Goal: Contribute content: Add original content to the website for others to see

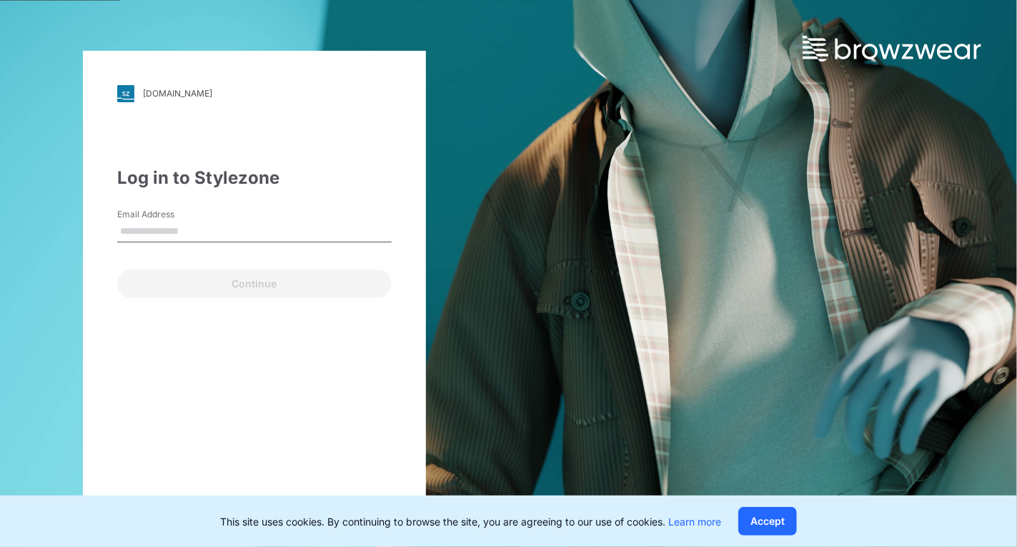
type input "**********"
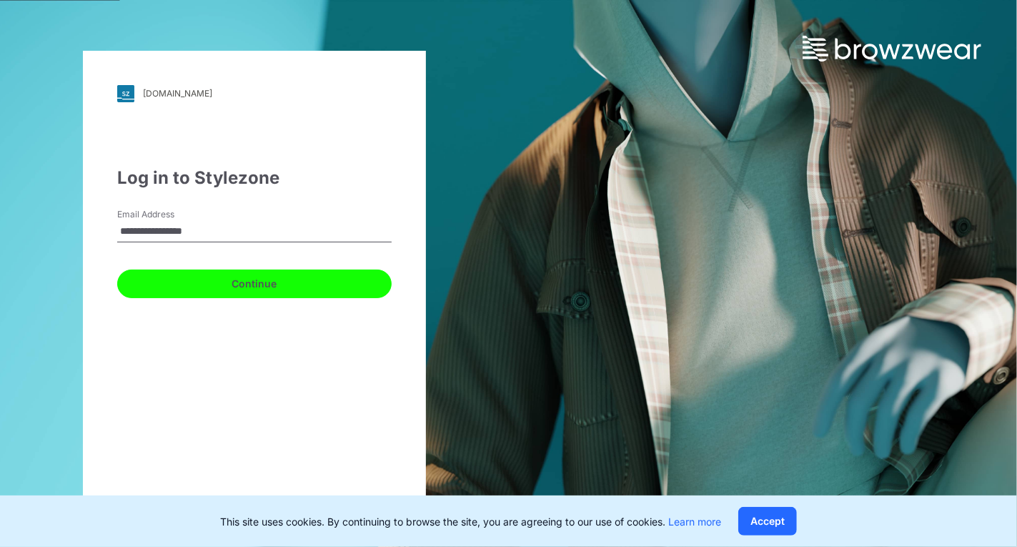
click at [218, 272] on button "Continue" at bounding box center [254, 283] width 274 height 29
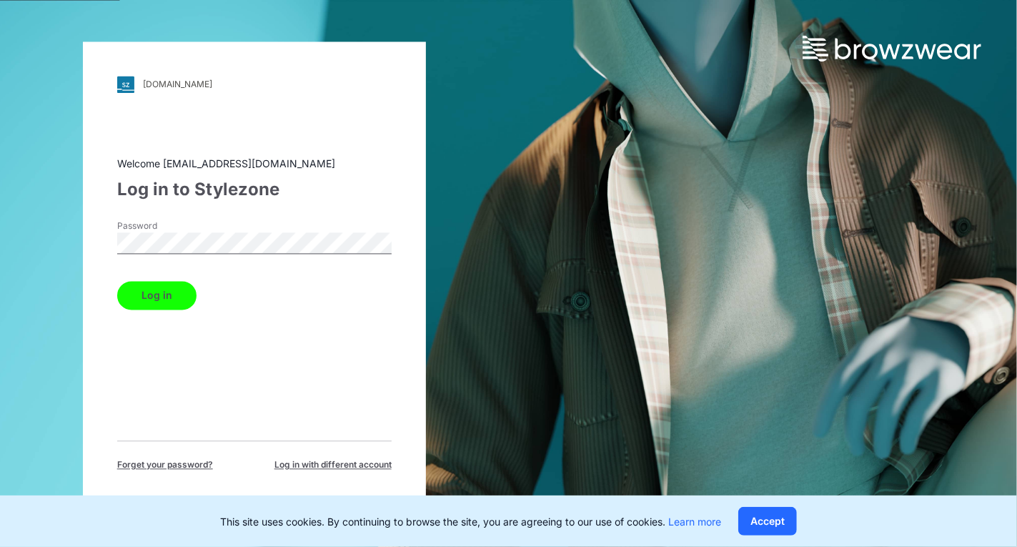
click at [197, 284] on div "Log in" at bounding box center [254, 292] width 274 height 34
click at [179, 294] on button "Log in" at bounding box center [156, 295] width 79 height 29
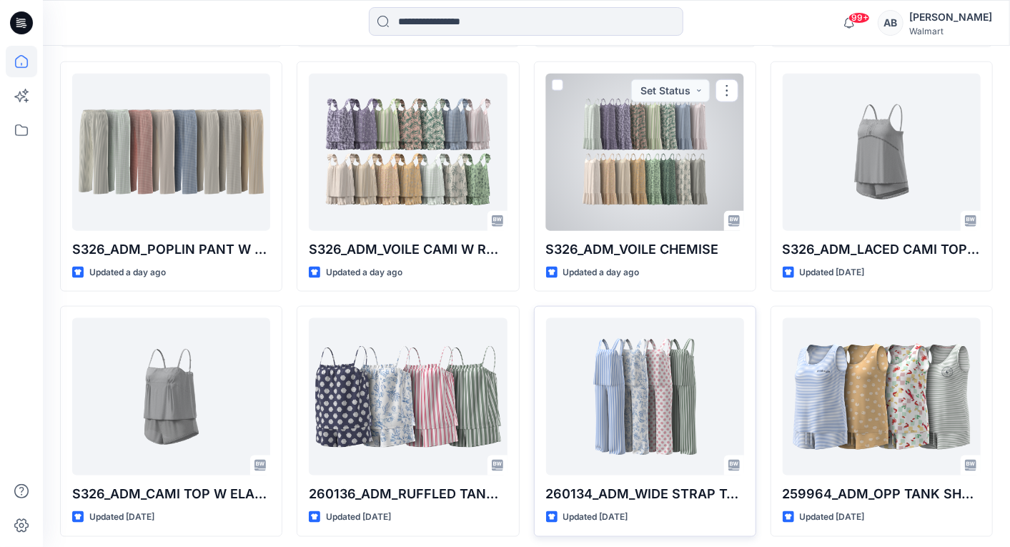
scroll to position [995, 0]
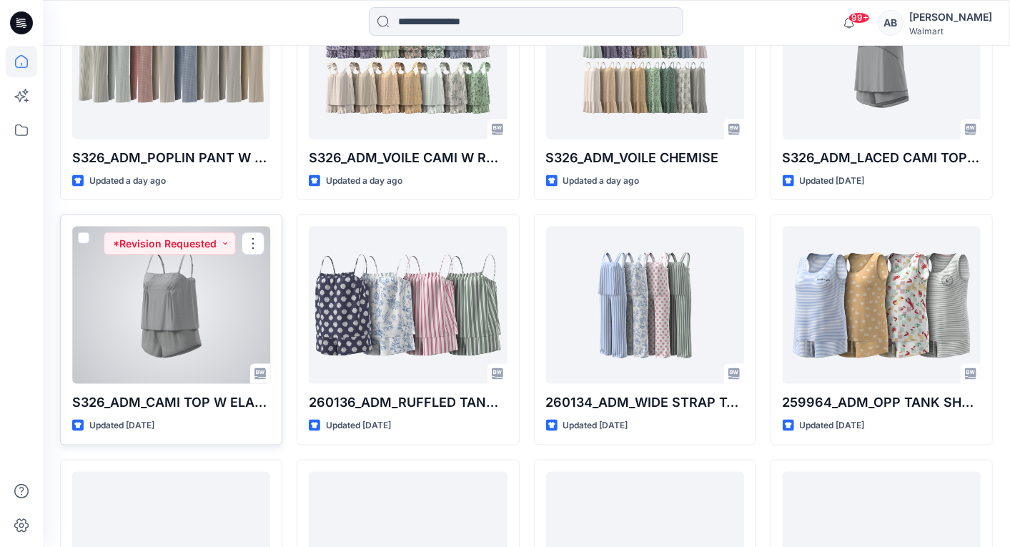
click at [238, 331] on div at bounding box center [171, 305] width 198 height 157
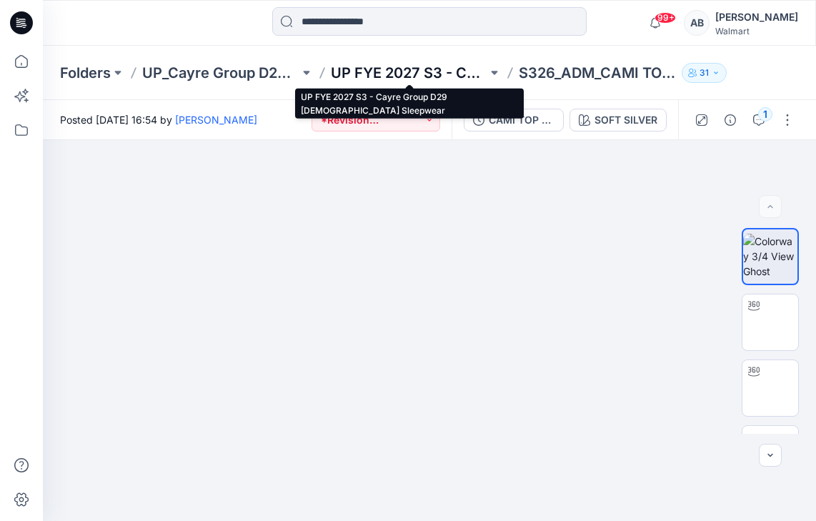
click at [455, 77] on p "UP FYE 2027 S3 - Cayre Group D29 [DEMOGRAPHIC_DATA] Sleepwear" at bounding box center [409, 73] width 157 height 20
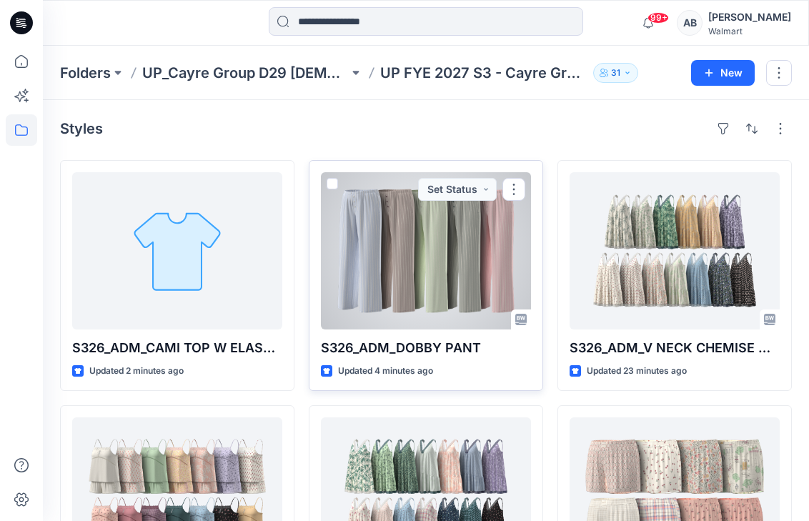
click at [474, 265] on div at bounding box center [426, 250] width 210 height 157
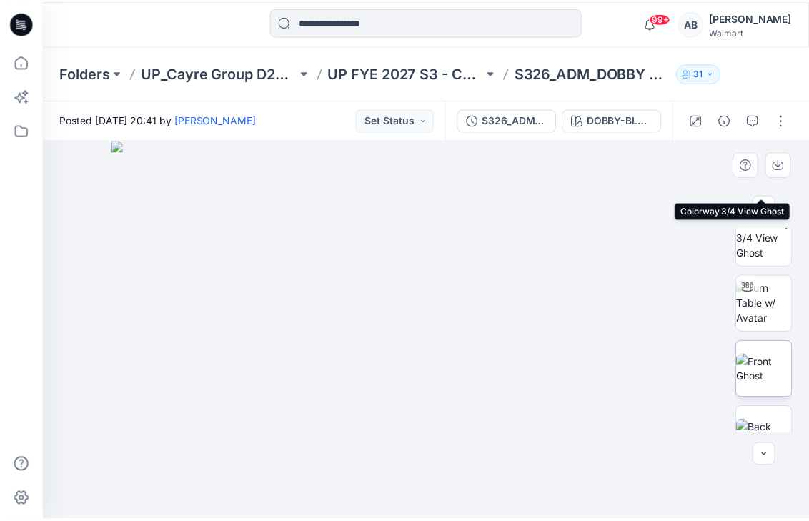
scroll to position [114, 0]
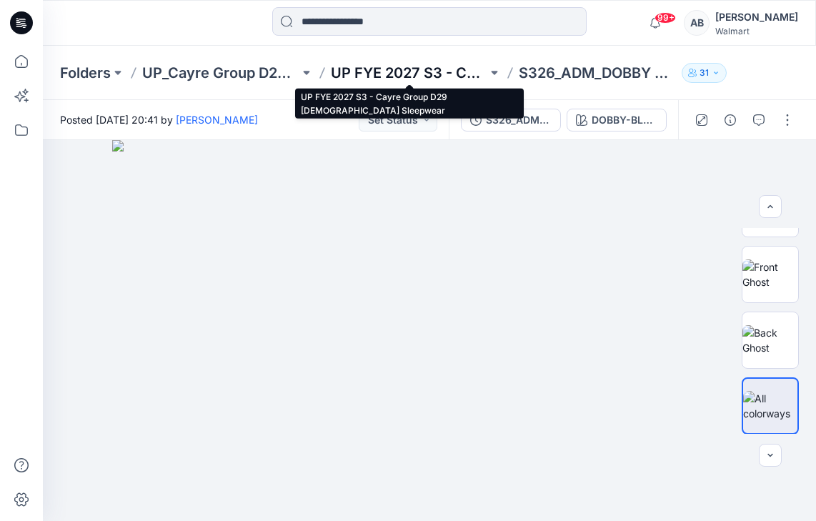
click at [444, 74] on p "UP FYE 2027 S3 - Cayre Group D29 [DEMOGRAPHIC_DATA] Sleepwear" at bounding box center [409, 73] width 157 height 20
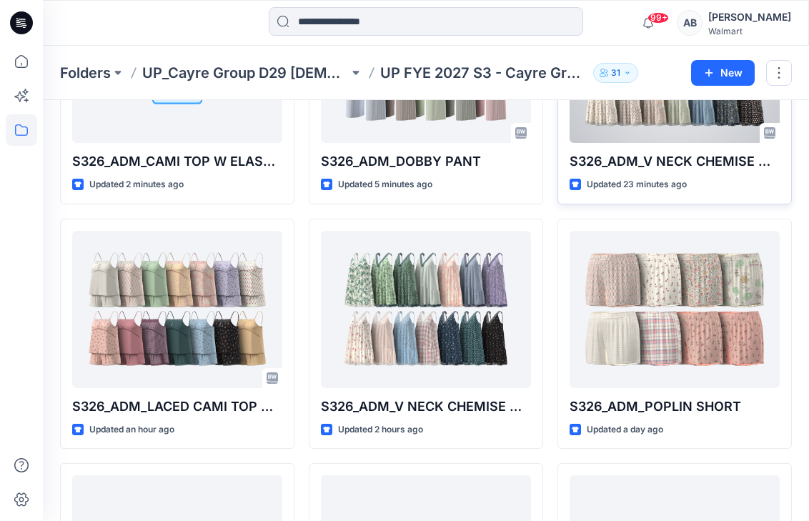
scroll to position [188, 0]
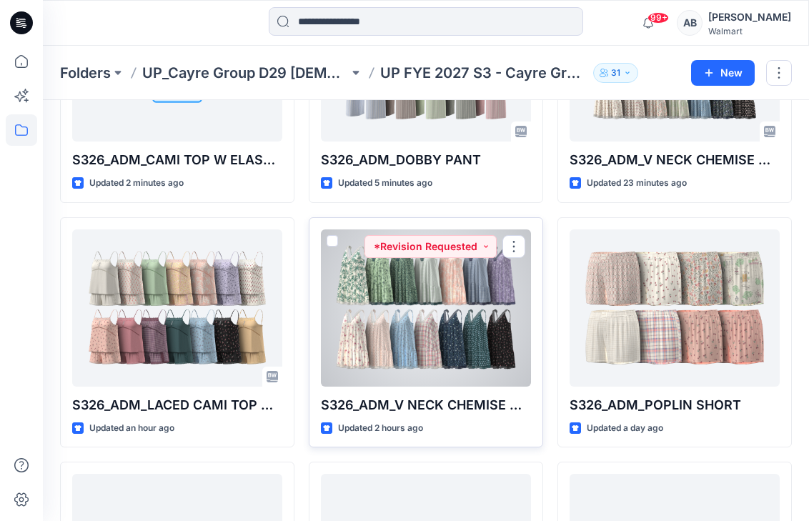
click at [389, 306] on div at bounding box center [426, 307] width 210 height 157
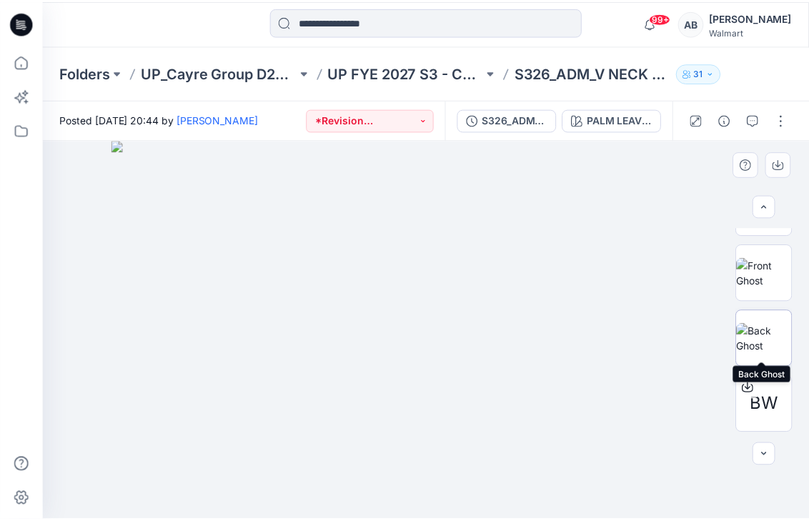
scroll to position [179, 0]
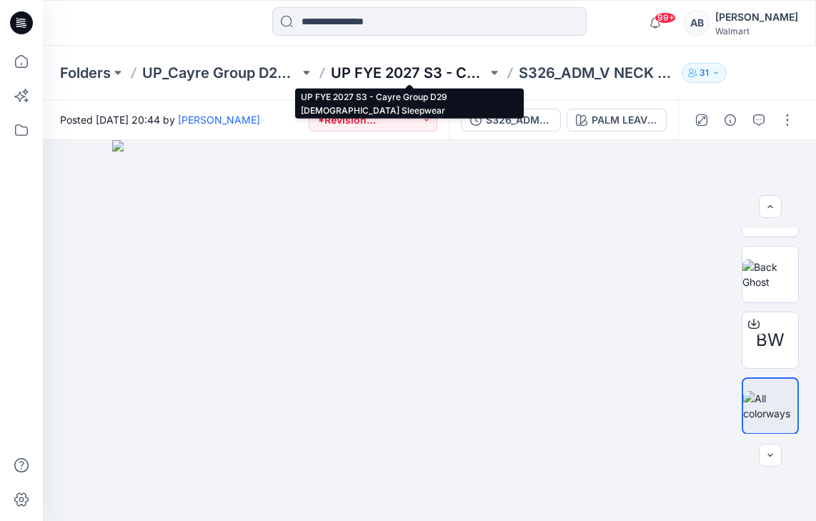
click at [442, 76] on p "UP FYE 2027 S3 - Cayre Group D29 [DEMOGRAPHIC_DATA] Sleepwear" at bounding box center [409, 73] width 157 height 20
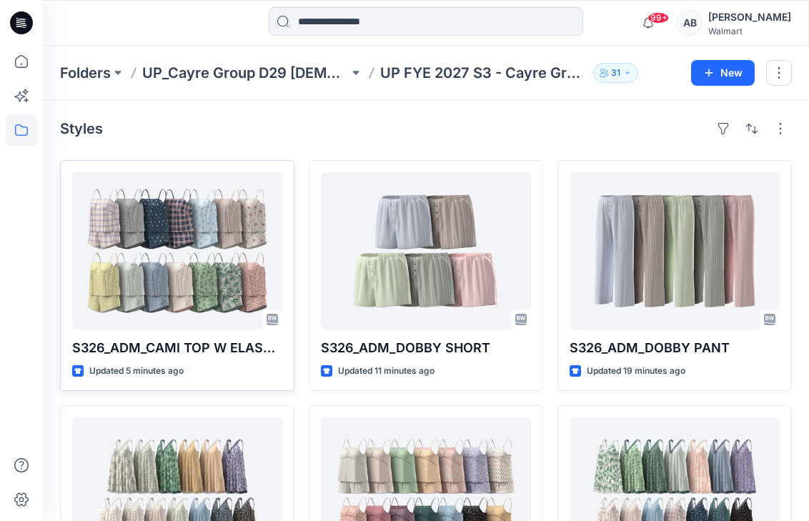
click at [179, 257] on div at bounding box center [177, 250] width 210 height 157
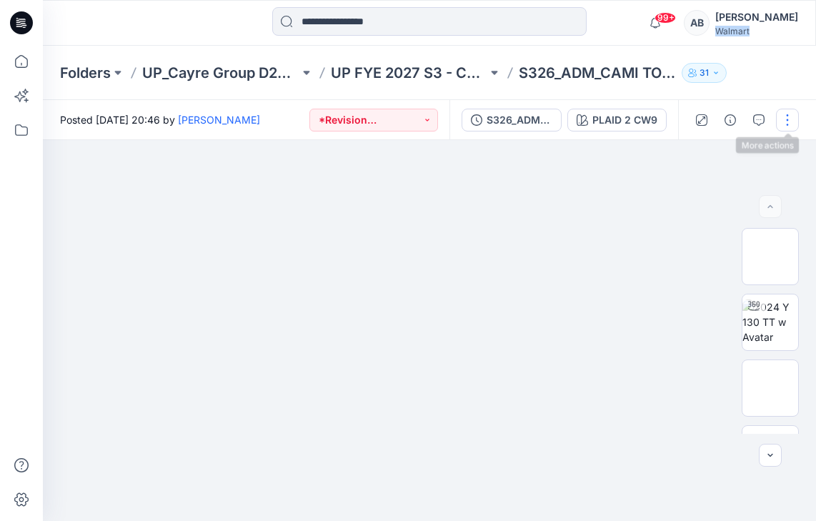
click at [794, 121] on button "button" at bounding box center [787, 120] width 23 height 23
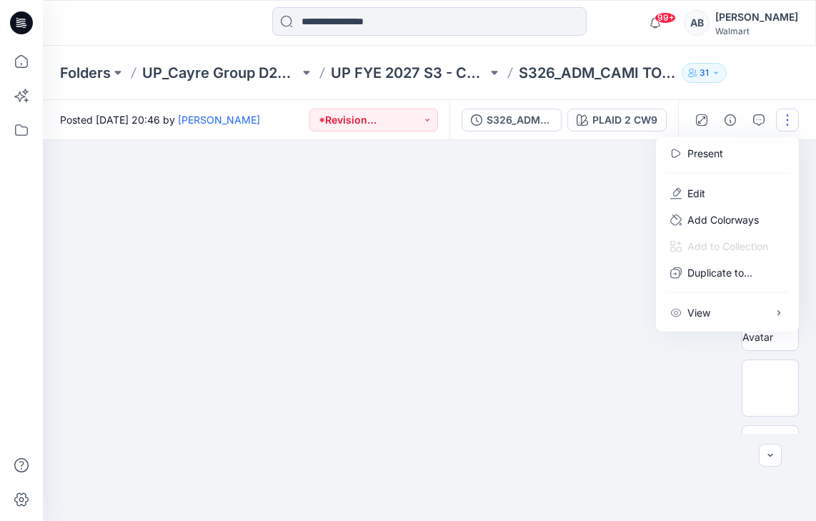
click at [770, 103] on div at bounding box center [744, 120] width 132 height 40
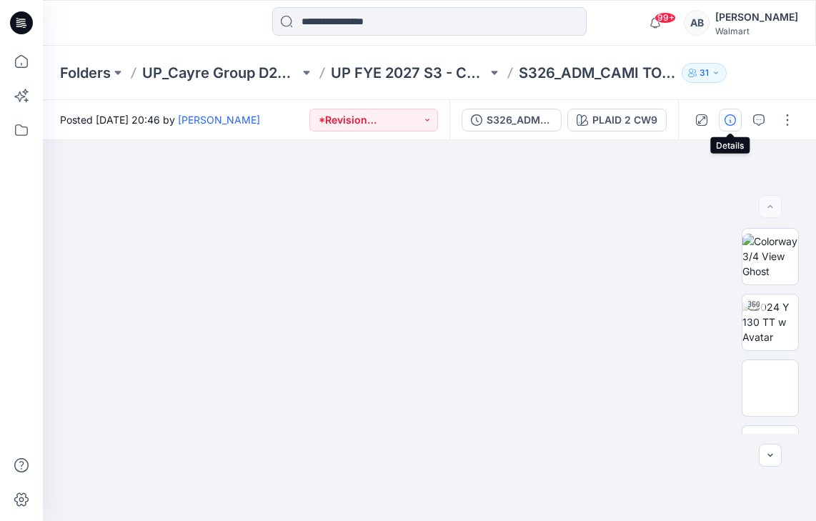
click at [730, 119] on icon "button" at bounding box center [730, 119] width 11 height 11
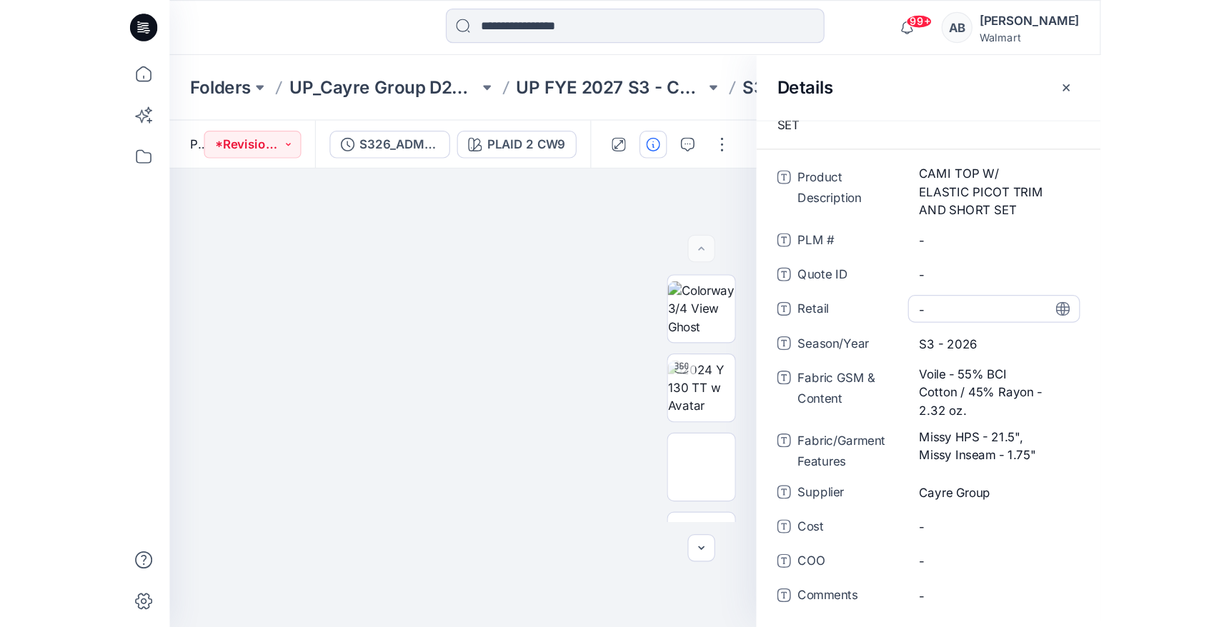
scroll to position [52, 0]
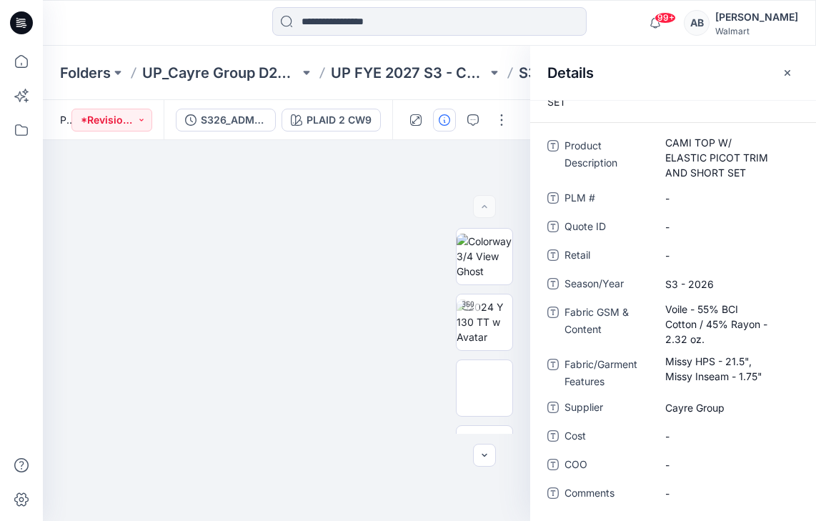
click at [790, 74] on icon "button" at bounding box center [787, 72] width 11 height 11
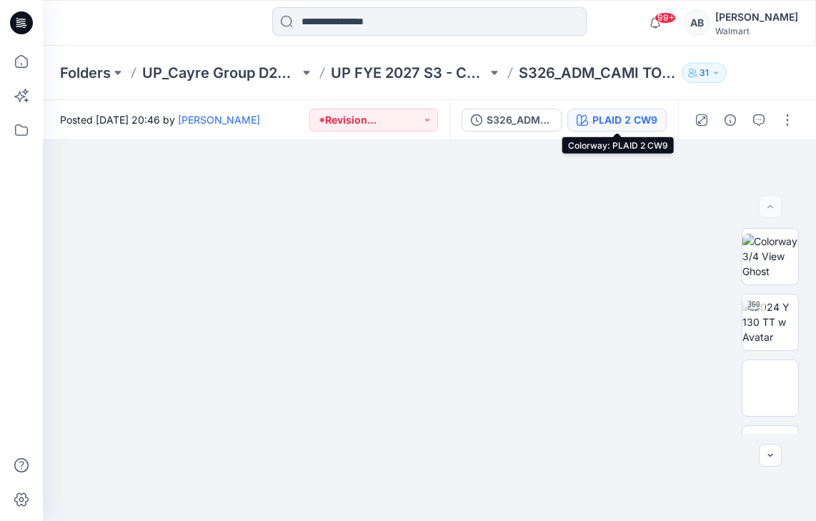
click at [635, 124] on div "PLAID 2 CW9" at bounding box center [624, 120] width 65 height 16
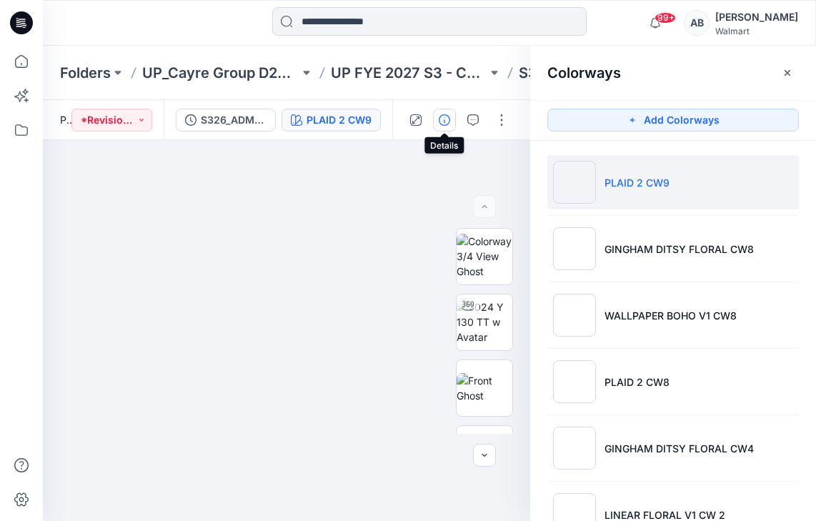
click at [449, 115] on icon "button" at bounding box center [444, 119] width 11 height 11
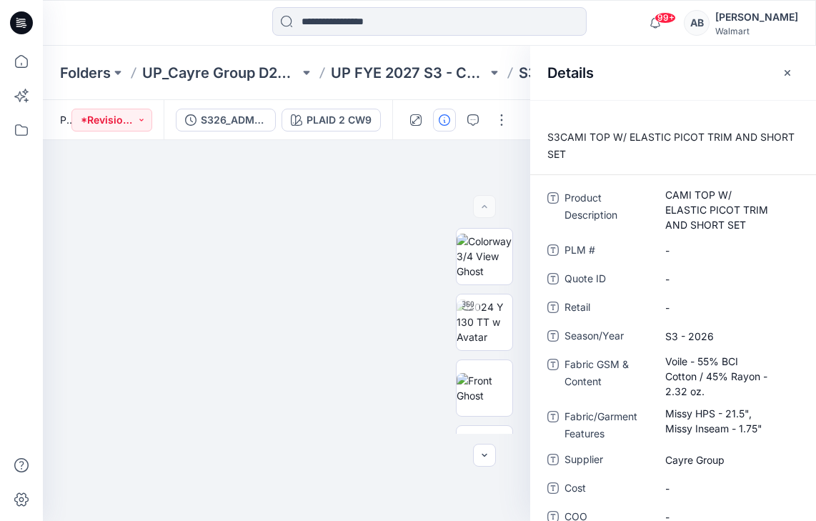
click at [465, 99] on div "Folders UP_Cayre Group D29 Ladies Sleep/Loungewear UP FYE 2027 S3 - Cayre Group…" at bounding box center [429, 73] width 773 height 54
click at [786, 71] on icon "button" at bounding box center [788, 72] width 6 height 6
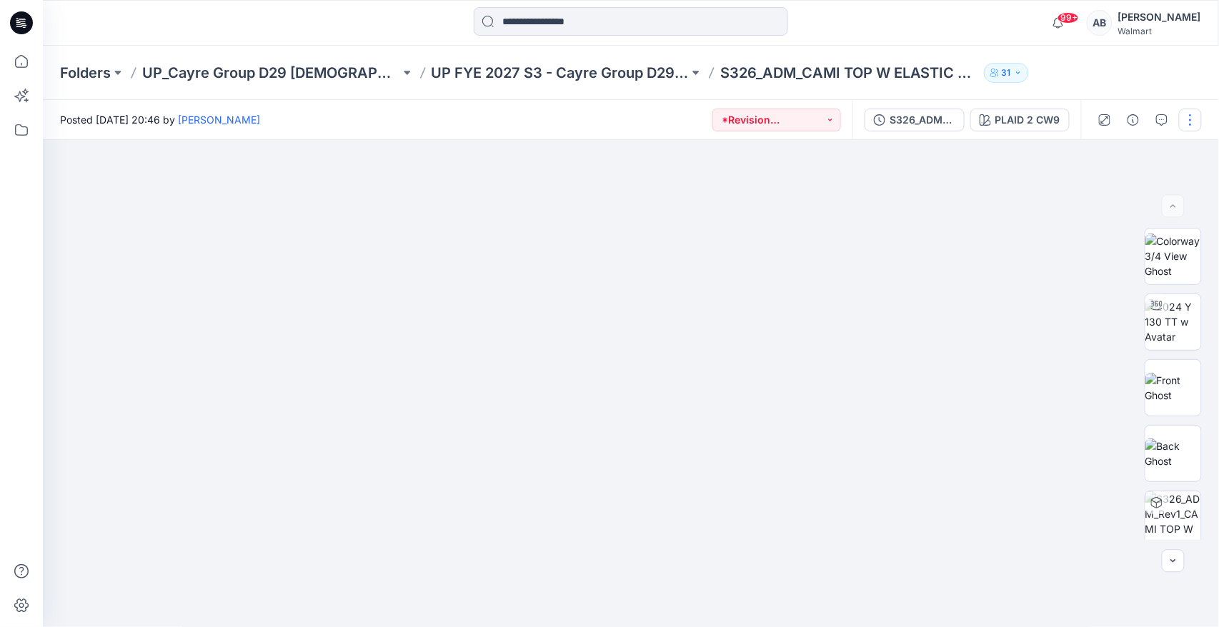
click at [815, 123] on button "button" at bounding box center [1190, 120] width 23 height 23
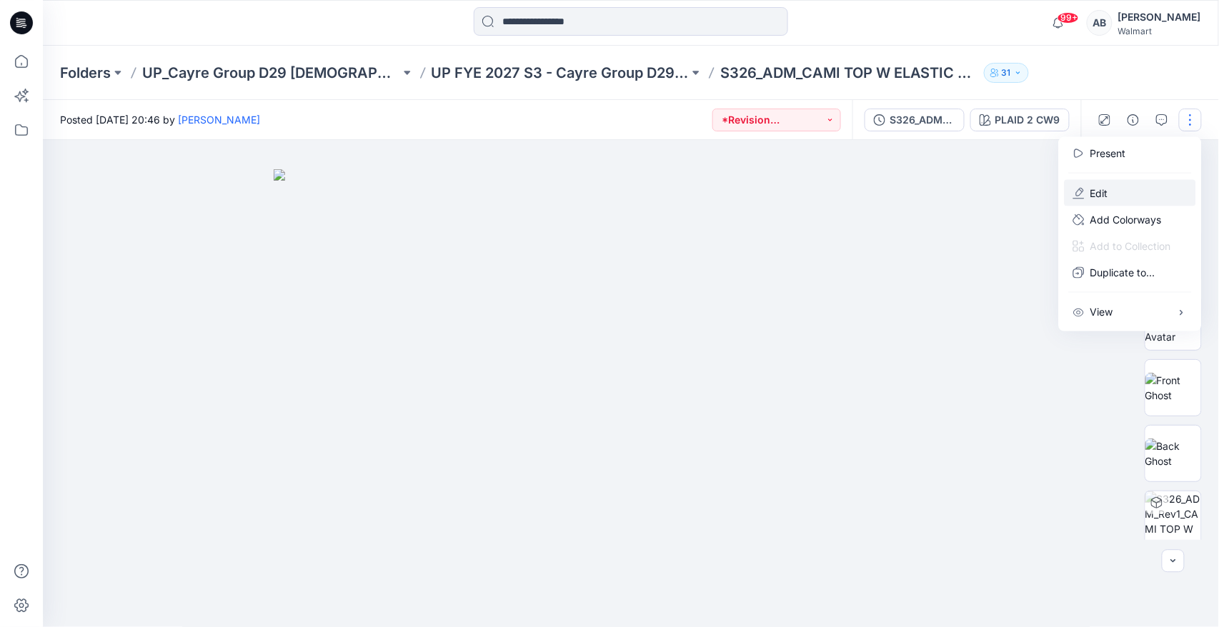
click at [815, 189] on button "Edit" at bounding box center [1130, 193] width 131 height 26
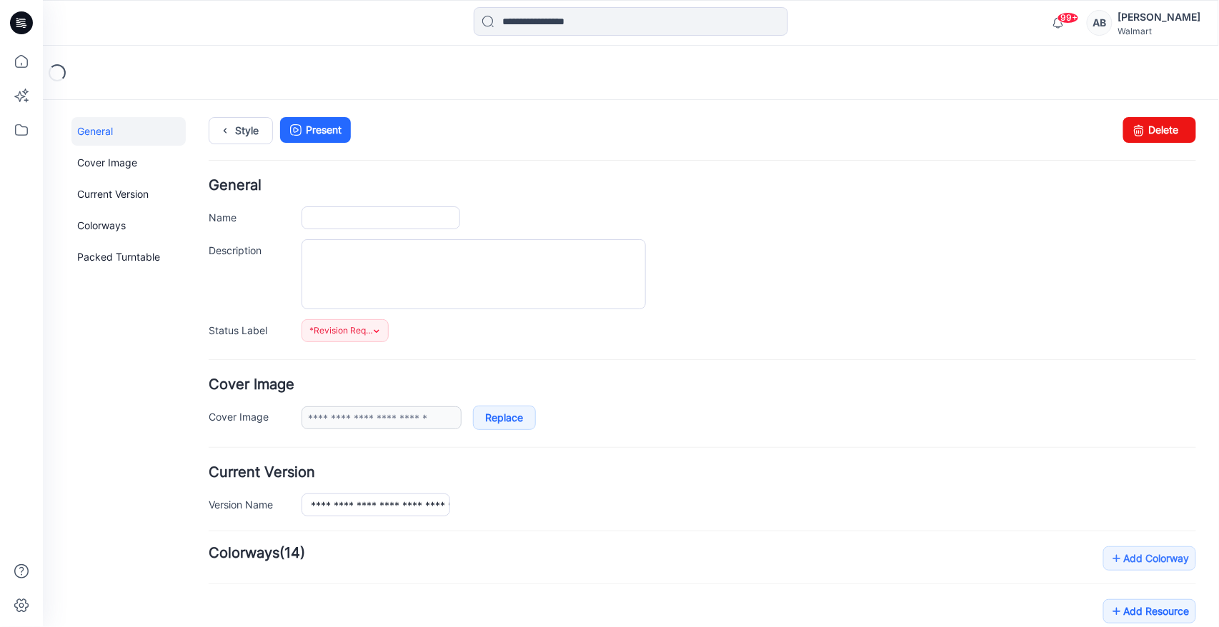
type input "**********"
type textarea "**********"
type input "**********"
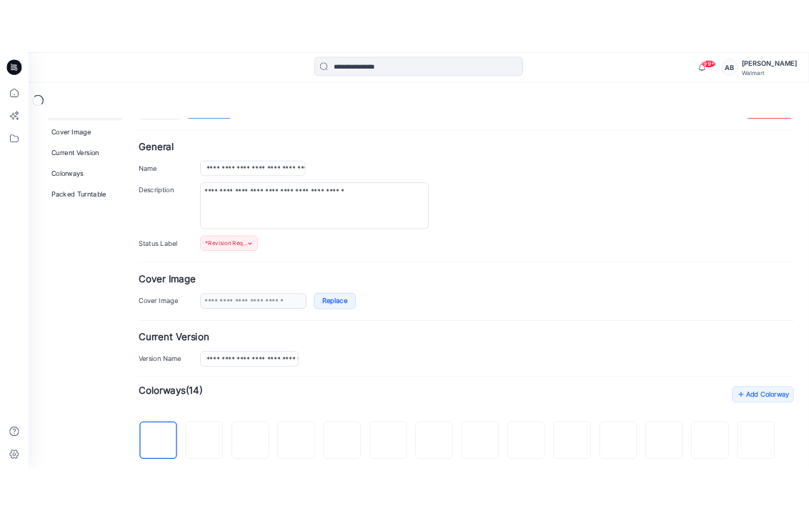
scroll to position [519, 0]
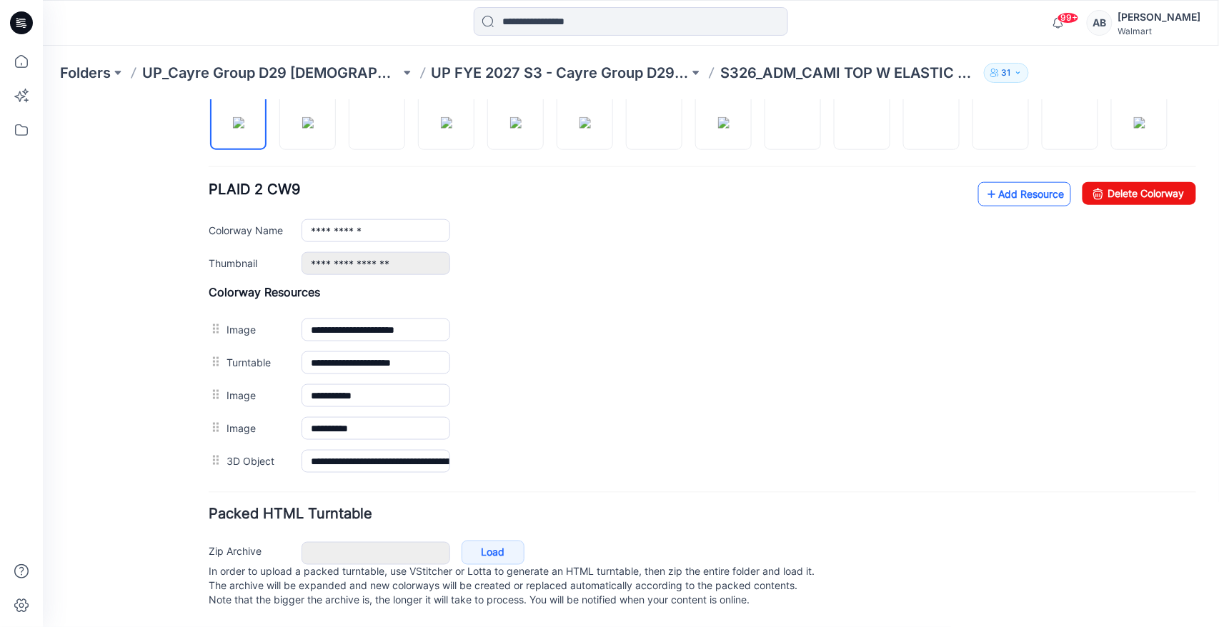
click at [1000, 186] on link "Add Resource" at bounding box center [1023, 193] width 93 height 24
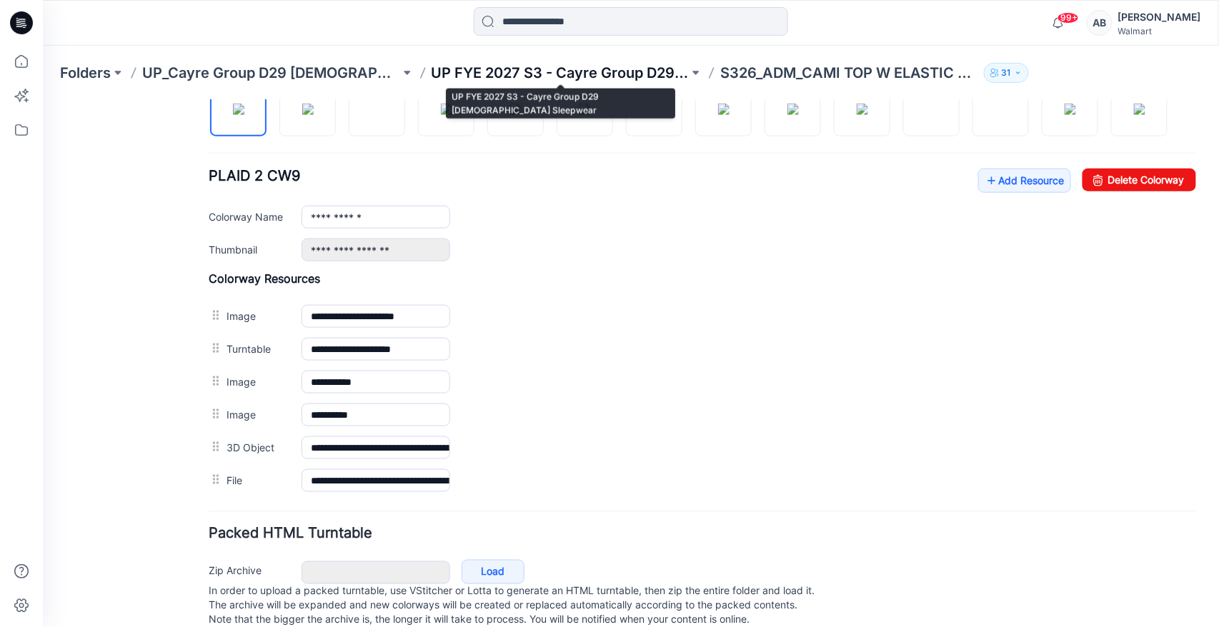
click at [610, 71] on p "UP FYE 2027 S3 - Cayre Group D29 [DEMOGRAPHIC_DATA] Sleepwear" at bounding box center [561, 73] width 258 height 20
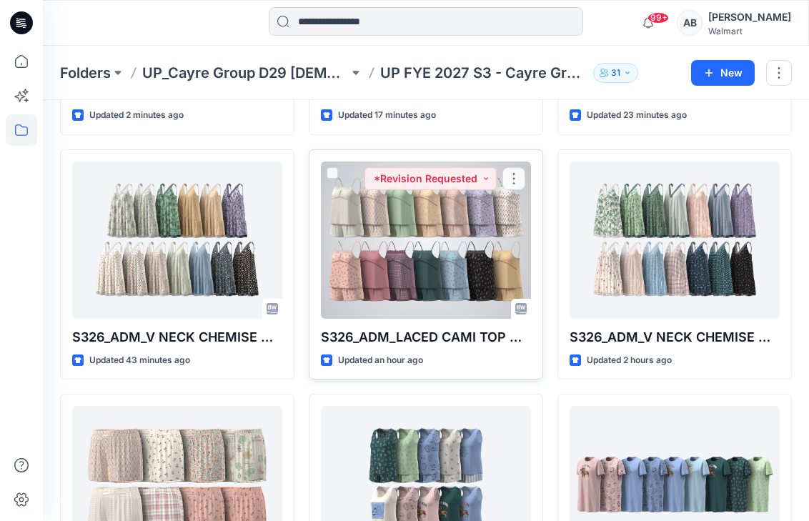
scroll to position [289, 0]
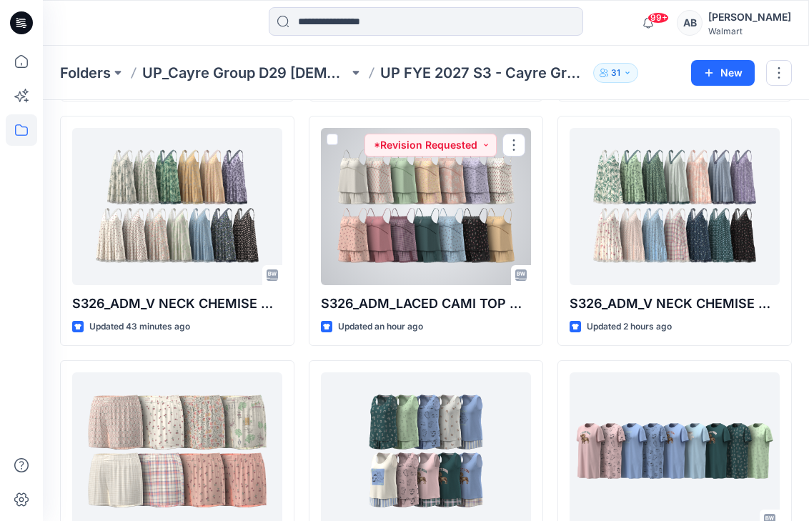
click at [402, 256] on div at bounding box center [426, 206] width 210 height 157
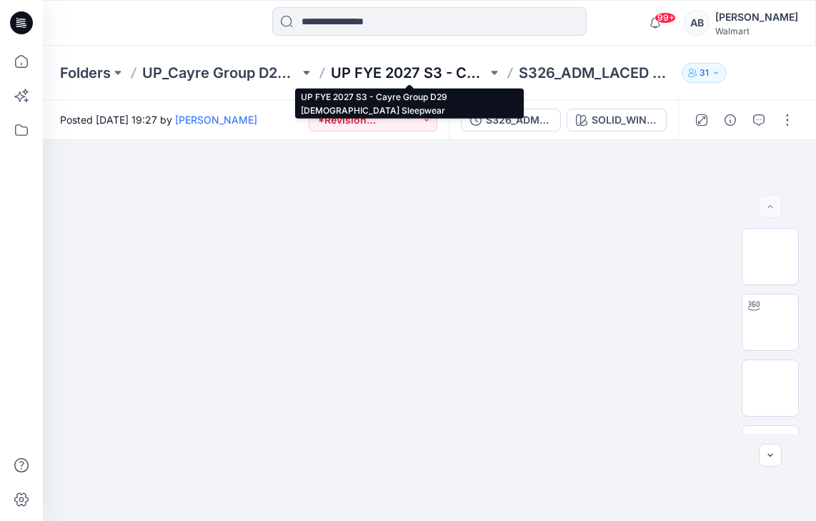
click at [364, 74] on p "UP FYE 2027 S3 - Cayre Group D29 [DEMOGRAPHIC_DATA] Sleepwear" at bounding box center [409, 73] width 157 height 20
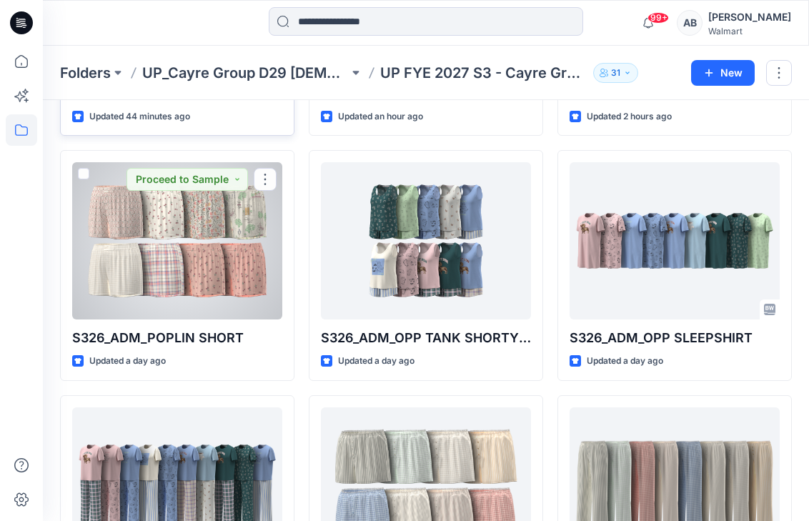
scroll to position [672, 0]
